Goal: Information Seeking & Learning: Find specific fact

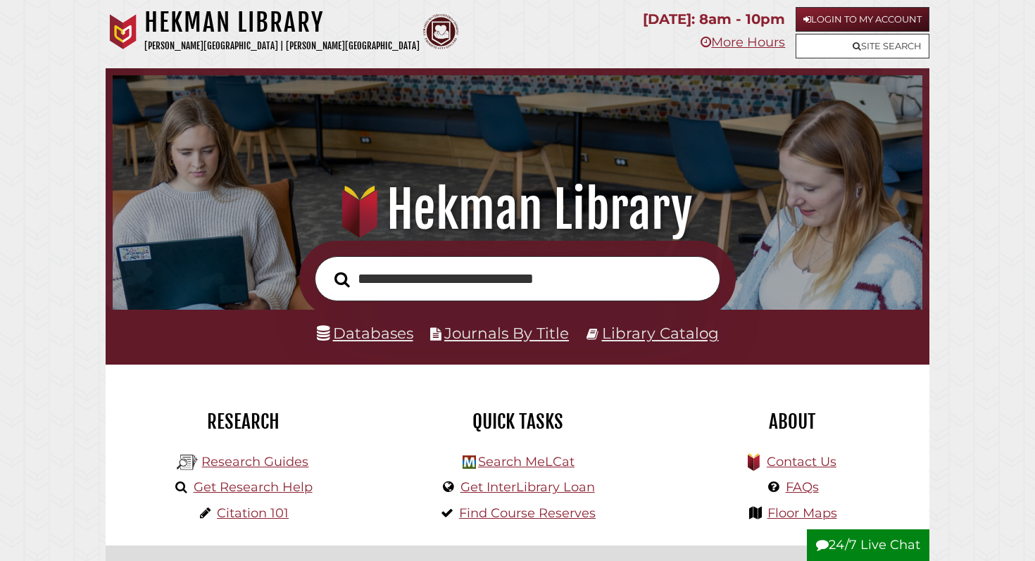
type input "**********"
click at [327, 268] on button "Search" at bounding box center [342, 280] width 30 height 24
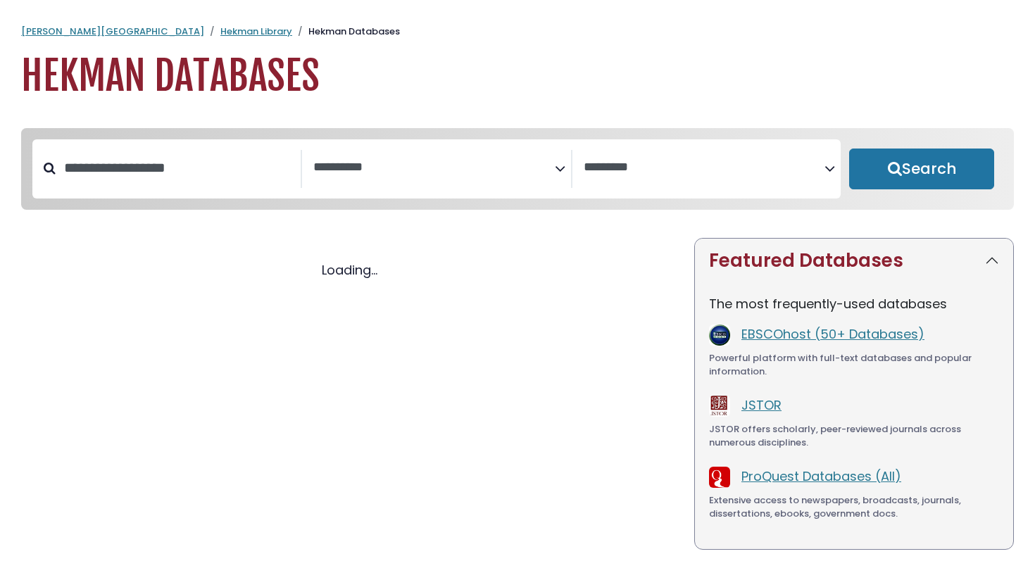
select select "Database Subject Filter"
select select "Database Vendors Filter"
select select "Database Subject Filter"
select select "Database Vendors Filter"
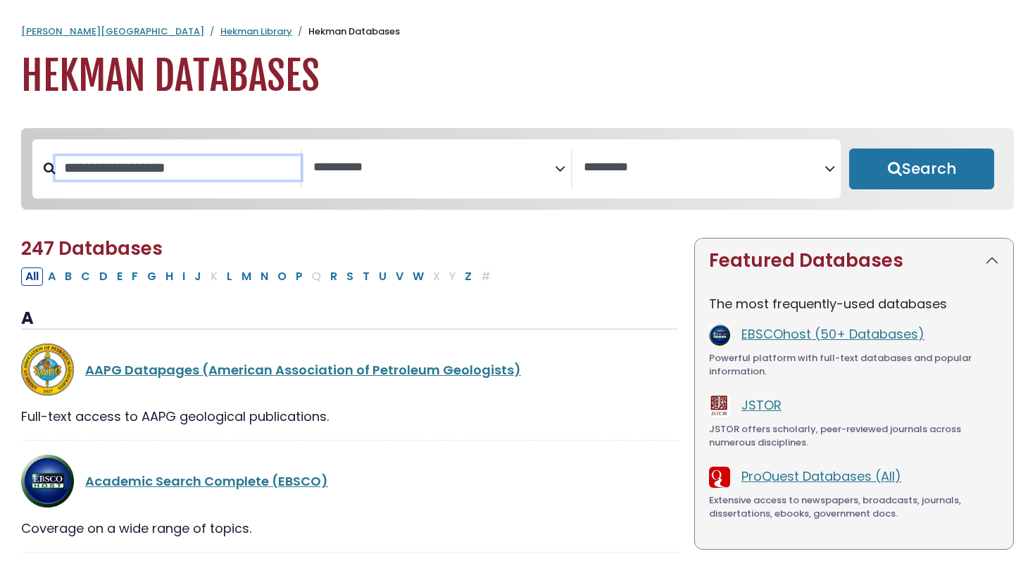
click at [136, 175] on input "Search database by title or keyword" at bounding box center [178, 167] width 245 height 23
type input "******"
click at [849, 149] on button "Search" at bounding box center [921, 169] width 145 height 41
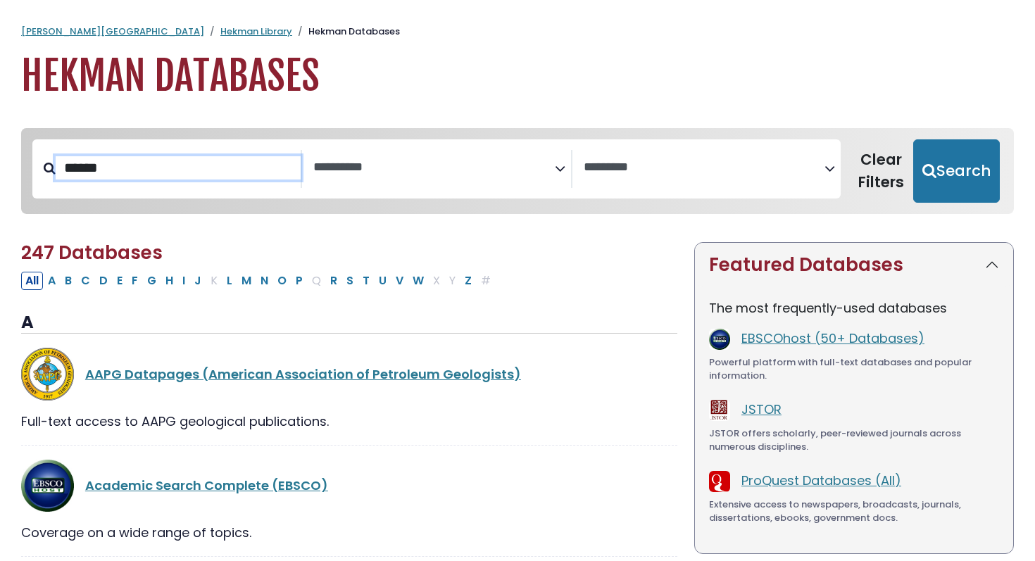
select select "Database Subject Filter"
select select "Database Vendors Filter"
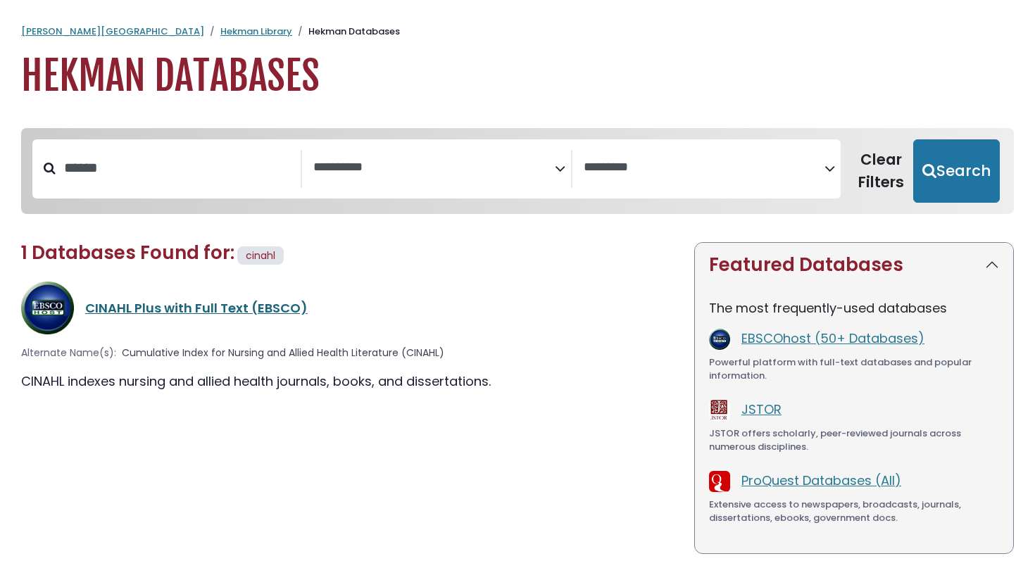
click at [198, 308] on link "CINAHL Plus with Full Text (EBSCO)" at bounding box center [196, 308] width 223 height 18
